Goal: Information Seeking & Learning: Learn about a topic

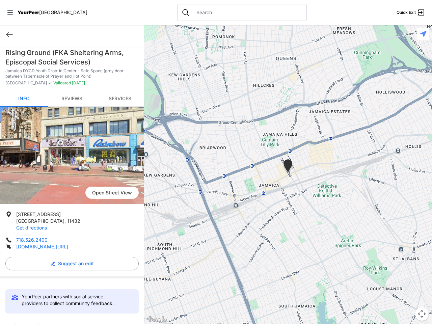
click at [10, 13] on icon at bounding box center [9, 12] width 5 height 4
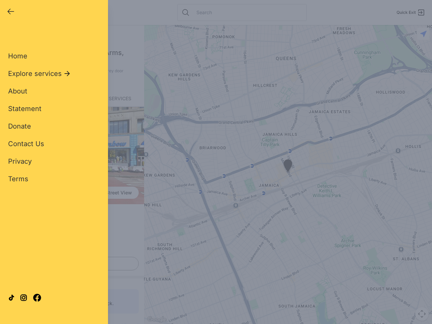
click at [9, 34] on div "Home Explore services About Statement Donate Contact Us Privacy Terms" at bounding box center [54, 107] width 92 height 154
click at [70, 264] on div "Single Adult Families Soup Kitchen Food Pantry Toiletries Restrooms Showers Lau…" at bounding box center [54, 155] width 92 height 250
click at [127, 323] on div "Close panel YourPeer [GEOGRAPHIC_DATA] Quick Exit Single Adult Families Soup Ki…" at bounding box center [216, 162] width 432 height 324
click at [288, 175] on div "Close panel YourPeer [GEOGRAPHIC_DATA] Quick Exit Single Adult Families Soup Ki…" at bounding box center [216, 162] width 432 height 324
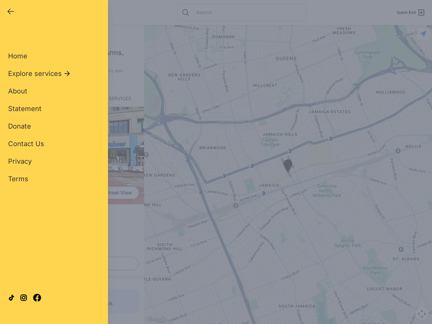
click at [288, 175] on div "Close panel YourPeer [GEOGRAPHIC_DATA] Quick Exit Single Adult Families Soup Ki…" at bounding box center [216, 162] width 432 height 324
click at [288, 167] on div "Close panel YourPeer [GEOGRAPHIC_DATA] Quick Exit Single Adult Families Soup Ki…" at bounding box center [216, 162] width 432 height 324
click at [422, 314] on div "Close panel YourPeer [GEOGRAPHIC_DATA] Quick Exit Single Adult Families Soup Ki…" at bounding box center [216, 162] width 432 height 324
click at [424, 34] on div "Close panel YourPeer [GEOGRAPHIC_DATA] Quick Exit Single Adult Families Soup Ki…" at bounding box center [216, 162] width 432 height 324
